Goal: Information Seeking & Learning: Learn about a topic

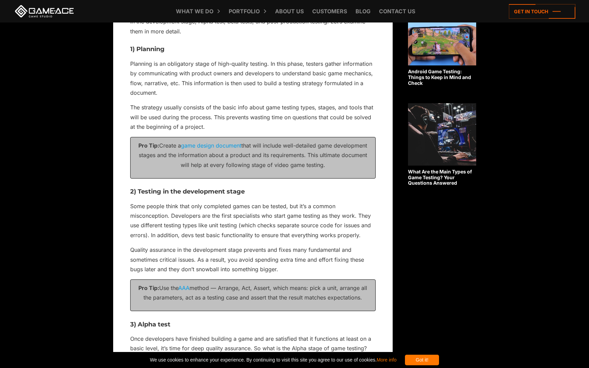
scroll to position [523, 0]
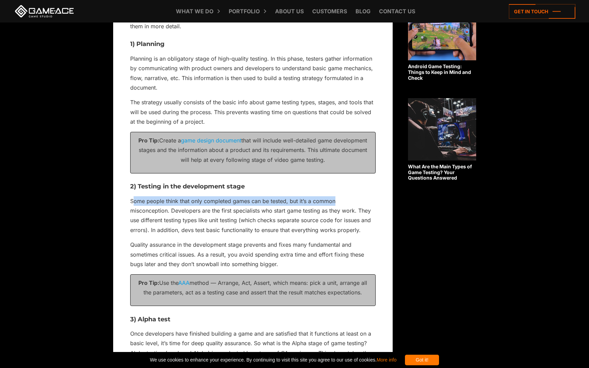
drag, startPoint x: 135, startPoint y: 203, endPoint x: 341, endPoint y: 198, distance: 206.4
click at [341, 198] on p "Some people think that only completed games can be tested, but it’s a common mi…" at bounding box center [253, 215] width 246 height 39
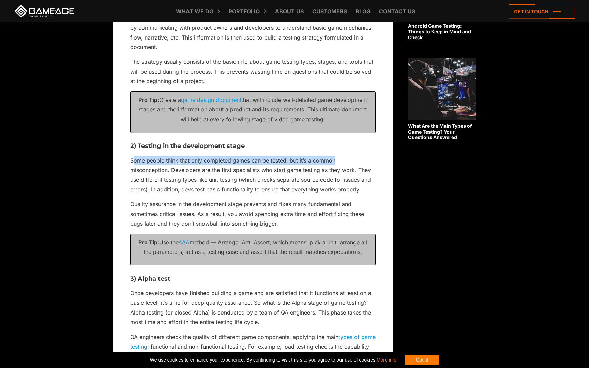
scroll to position [580, 0]
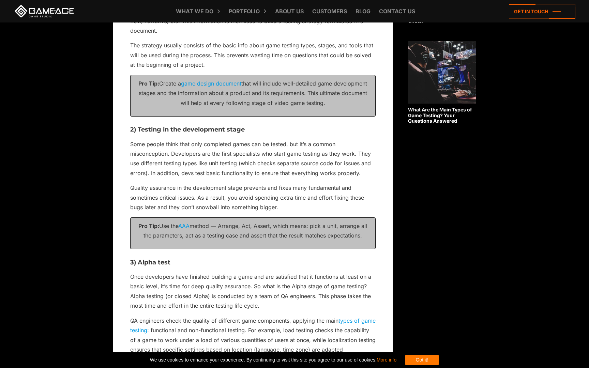
click at [248, 193] on p "Quality assurance in the development stage prevents and fixes many fundamental …" at bounding box center [253, 197] width 246 height 29
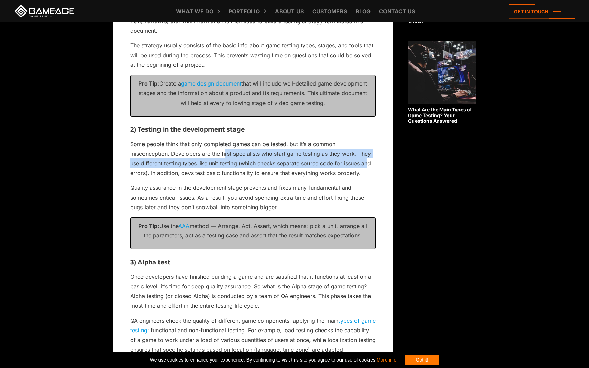
drag, startPoint x: 224, startPoint y: 156, endPoint x: 369, endPoint y: 163, distance: 144.8
click at [369, 163] on p "Some people think that only completed games can be tested, but it’s a common mi…" at bounding box center [253, 158] width 246 height 39
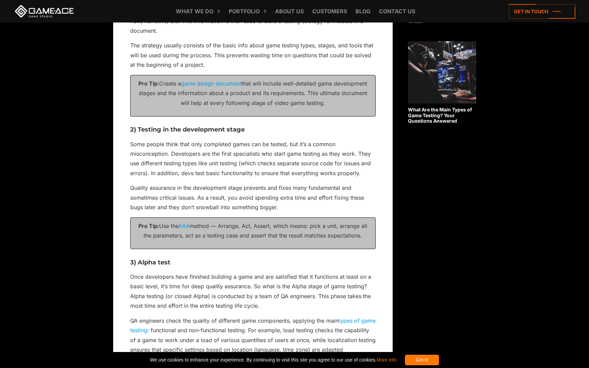
click at [287, 167] on p "Some people think that only completed games can be tested, but it’s a common mi…" at bounding box center [253, 158] width 246 height 39
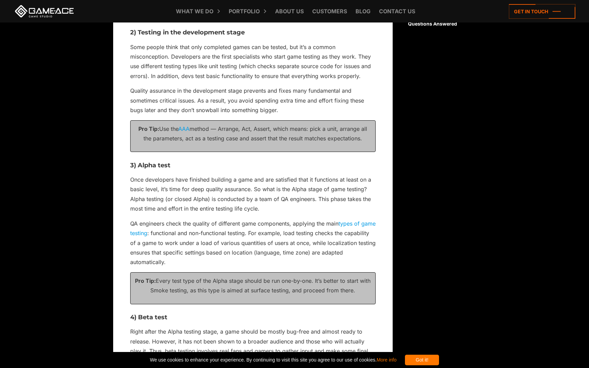
scroll to position [681, 0]
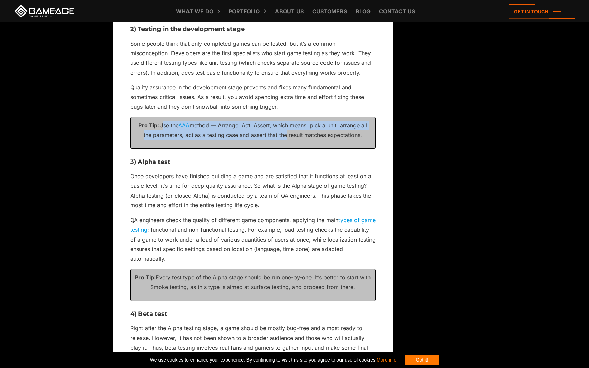
drag, startPoint x: 158, startPoint y: 124, endPoint x: 285, endPoint y: 136, distance: 127.1
click at [285, 136] on p "Pro Tip: Use the AAA method — Arrange, Act, Assert, which means: pick a unit, a…" at bounding box center [253, 130] width 238 height 19
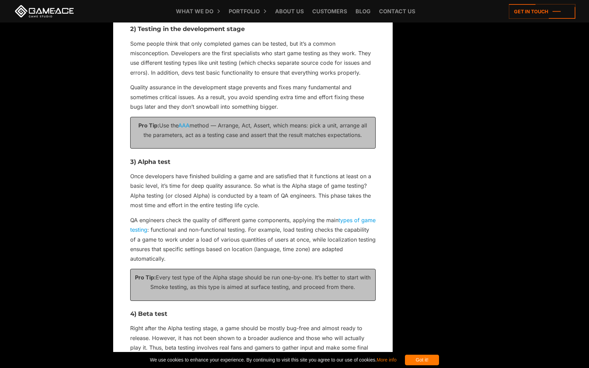
click at [266, 165] on h3 "3) Alpha test" at bounding box center [253, 162] width 246 height 7
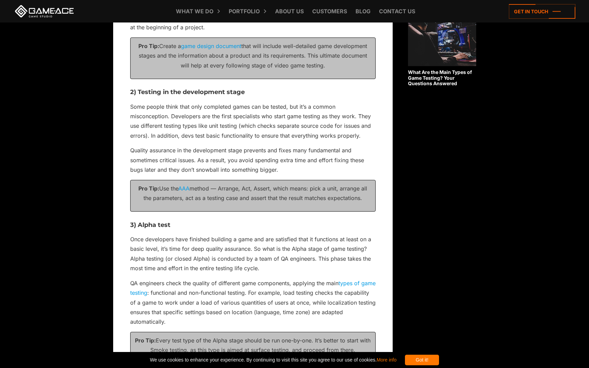
scroll to position [599, 0]
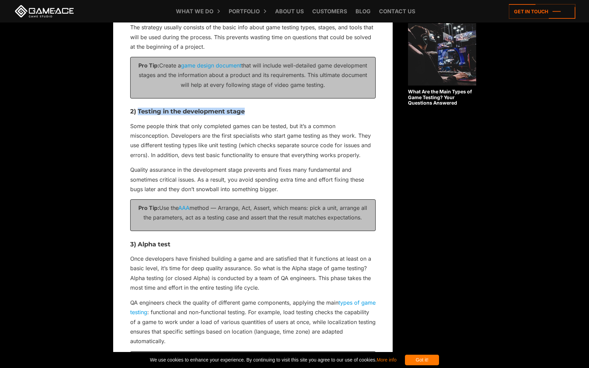
drag, startPoint x: 138, startPoint y: 111, endPoint x: 246, endPoint y: 112, distance: 108.5
click at [246, 112] on h3 "2) Testing in the development stage" at bounding box center [253, 111] width 246 height 7
copy h3 "Testing in the development stage"
